Goal: Information Seeking & Learning: Learn about a topic

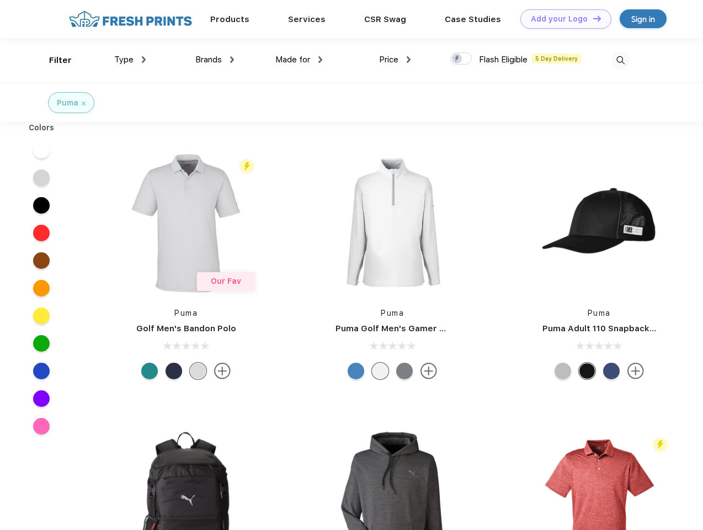
click at [562, 19] on link "Add your Logo Design Tool" at bounding box center [565, 18] width 91 height 19
click at [0, 0] on div "Design Tool" at bounding box center [0, 0] width 0 height 0
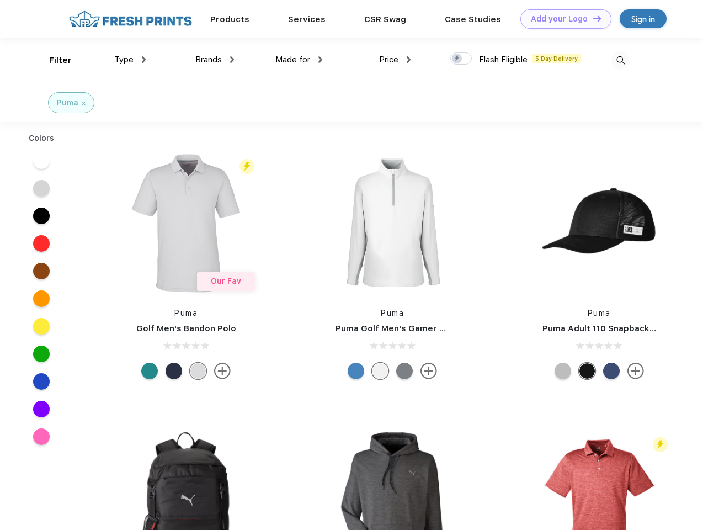
click at [592, 18] on link "Add your Logo Design Tool" at bounding box center [565, 18] width 91 height 19
click at [53, 60] on div "Filter" at bounding box center [60, 60] width 23 height 13
click at [130, 60] on span "Type" at bounding box center [123, 60] width 19 height 10
click at [215, 60] on span "Brands" at bounding box center [208, 60] width 26 height 10
click at [299, 60] on span "Made for" at bounding box center [292, 60] width 35 height 10
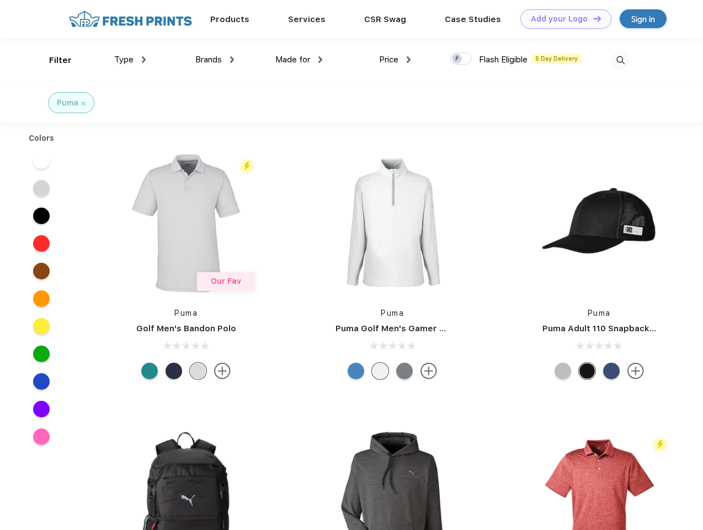
click at [395, 60] on span "Price" at bounding box center [388, 60] width 19 height 10
click at [461, 59] on div at bounding box center [461, 58] width 22 height 12
click at [458, 59] on input "checkbox" at bounding box center [453, 55] width 7 height 7
click at [620, 60] on img at bounding box center [620, 60] width 18 height 18
